Goal: Information Seeking & Learning: Learn about a topic

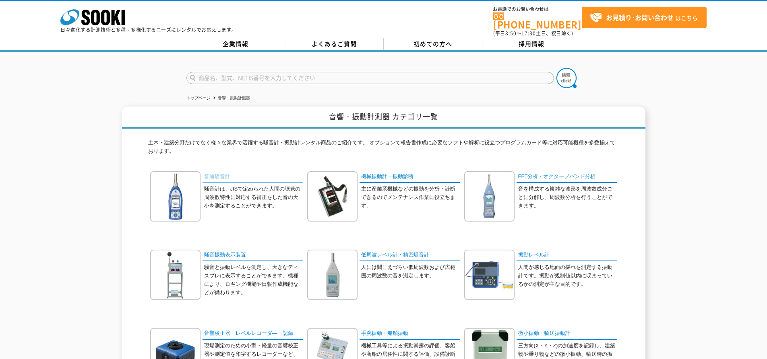
click at [227, 171] on link "普通騒音計" at bounding box center [252, 177] width 101 height 12
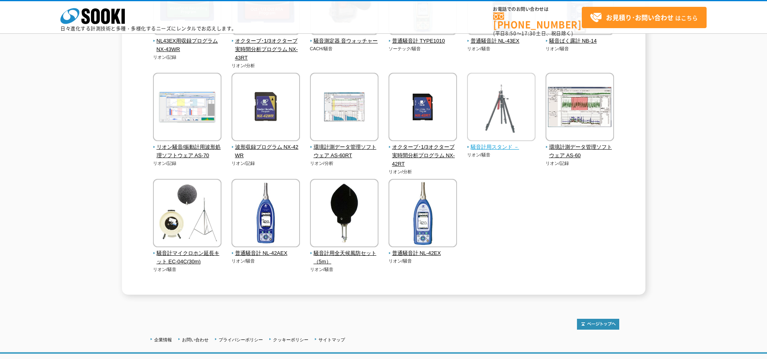
scroll to position [201, 0]
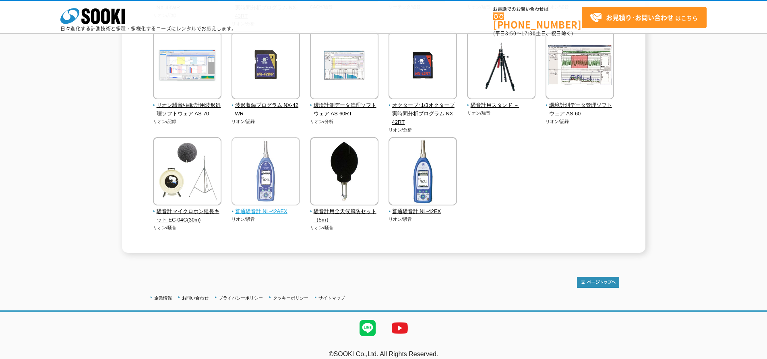
click at [262, 212] on span "普通騒音計 NL-42AEX" at bounding box center [265, 212] width 69 height 8
click at [417, 212] on span "普通騒音計 NL-42EX" at bounding box center [422, 212] width 69 height 8
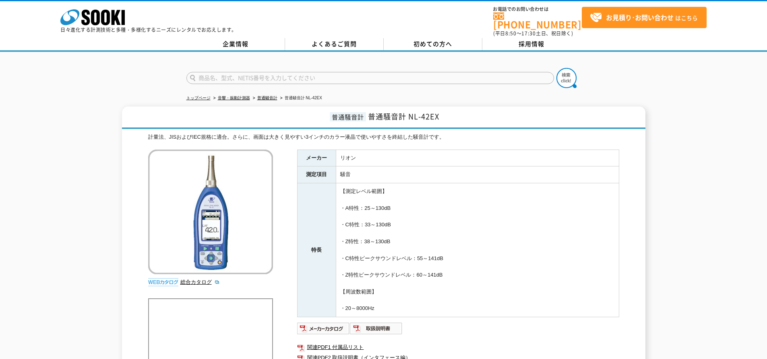
click at [429, 189] on td "【測定レベル範囲】 ・A特性：25～130dB ・C特性：33～130dB ・Z特性：38～130dB ・C特性ピークサウンドレベル：55～141dB ・Z特…" at bounding box center [477, 251] width 283 height 134
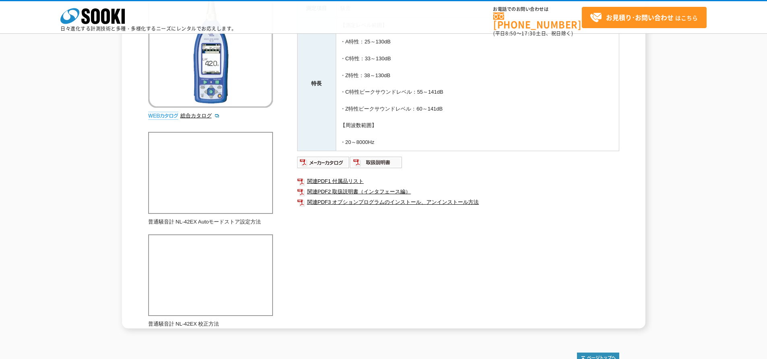
scroll to position [81, 0]
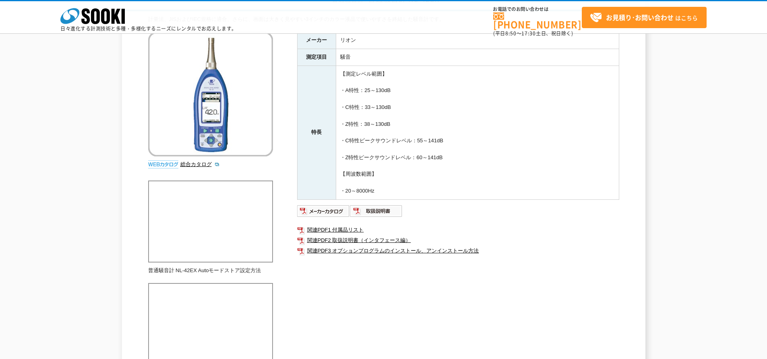
drag, startPoint x: 353, startPoint y: 145, endPoint x: 349, endPoint y: 150, distance: 5.7
drag, startPoint x: 349, startPoint y: 150, endPoint x: 503, endPoint y: 151, distance: 154.2
click at [503, 151] on td "【測定レベル範囲】 ・A特性：25～130dB ・C特性：33～130dB ・Z特性：38～130dB ・C特性ピークサウンドレベル：55～141dB ・Z特…" at bounding box center [477, 133] width 283 height 134
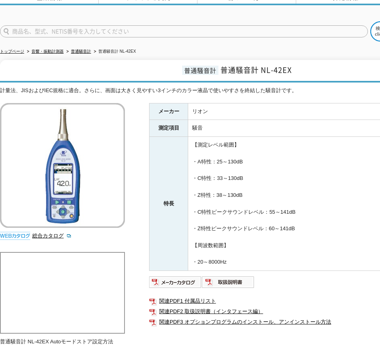
scroll to position [121, 0]
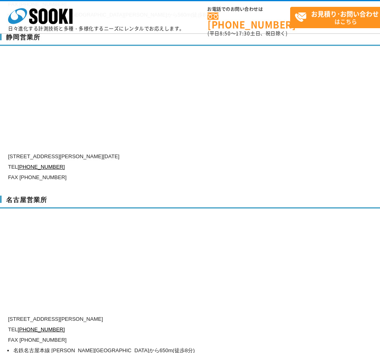
scroll to position [2697, 0]
